Goal: Task Accomplishment & Management: Manage account settings

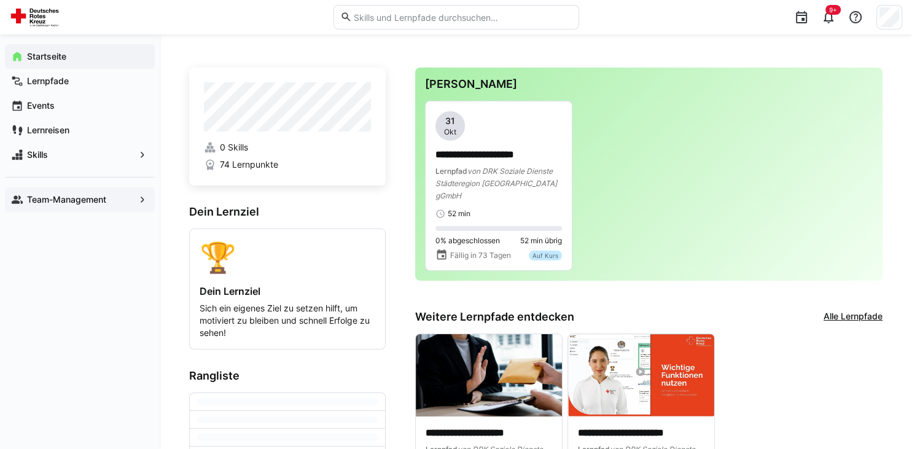
click at [0, 0] on app-navigation-label "Team-Management" at bounding box center [0, 0] width 0 height 0
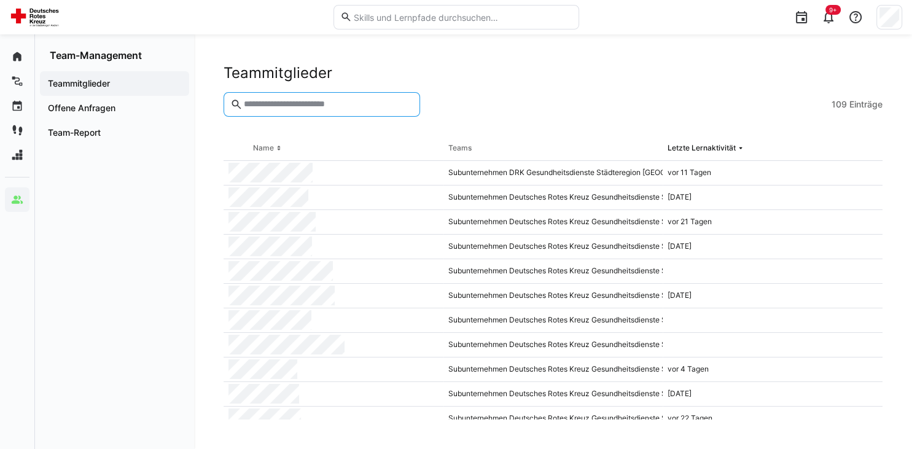
click at [343, 109] on input "text" at bounding box center [328, 104] width 171 height 11
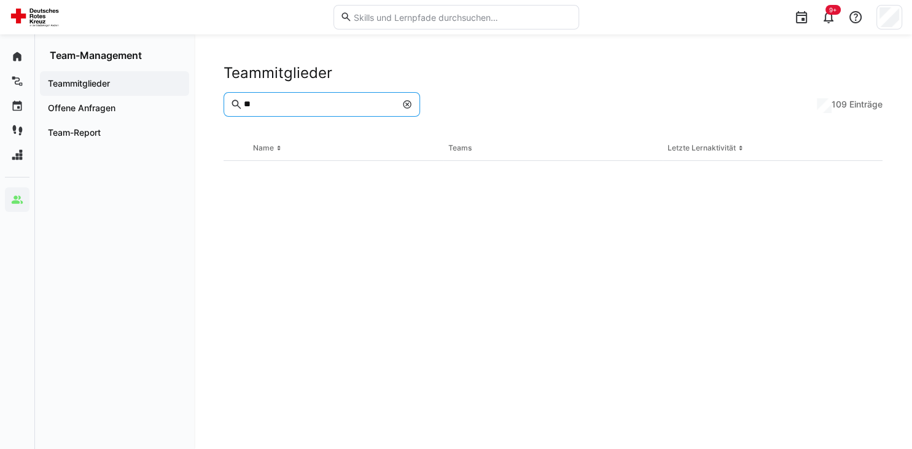
type input "*"
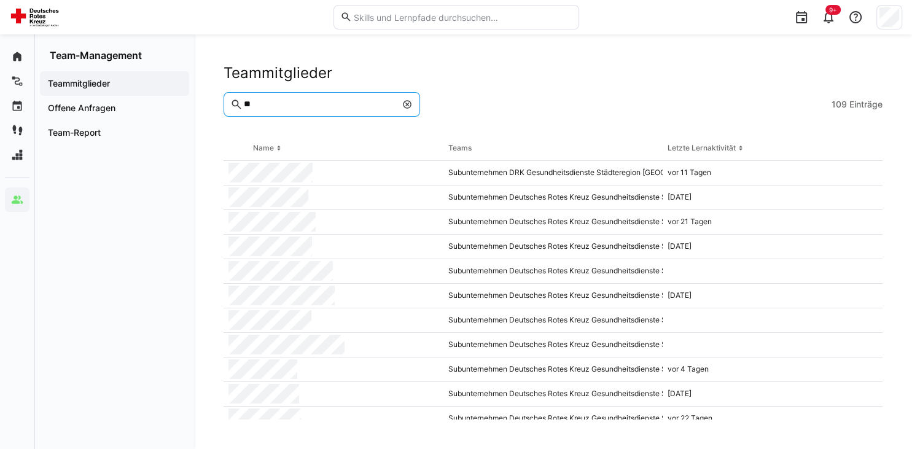
type input "*"
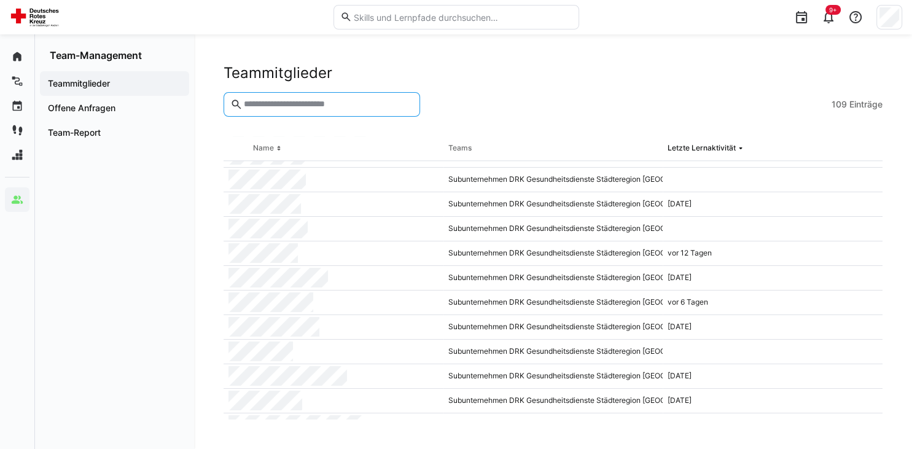
scroll to position [1473, 0]
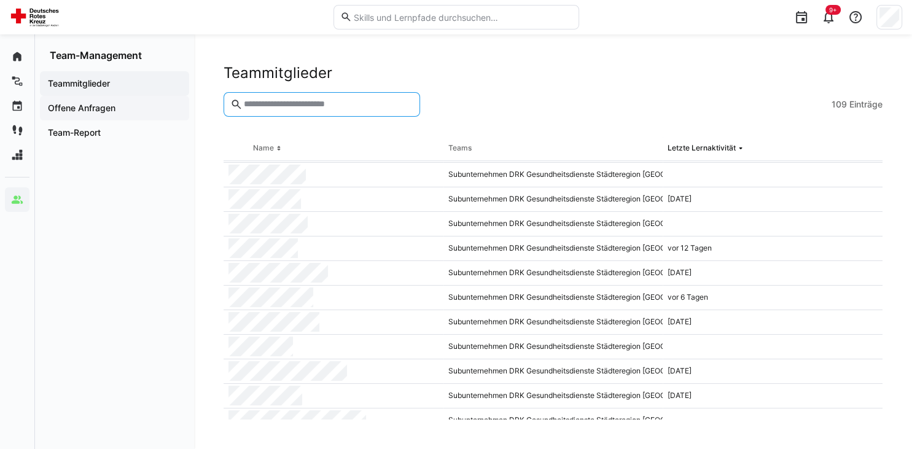
click at [0, 0] on app-navigation-label "Offene Anfragen" at bounding box center [0, 0] width 0 height 0
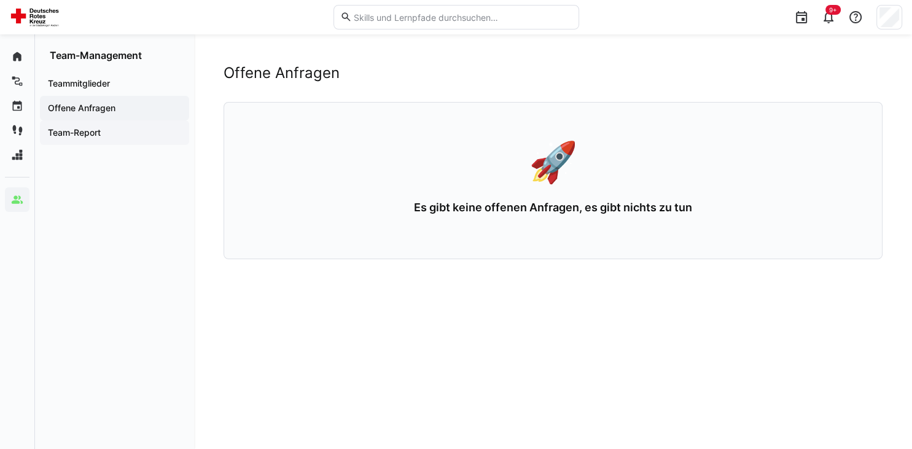
click at [0, 0] on app-navigation-label "Team-Report" at bounding box center [0, 0] width 0 height 0
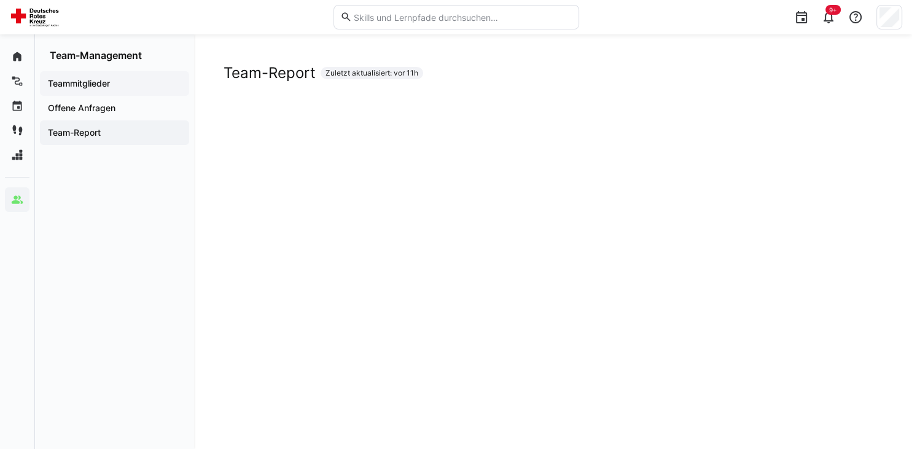
click at [0, 0] on app-navigation-label "Teammitglieder" at bounding box center [0, 0] width 0 height 0
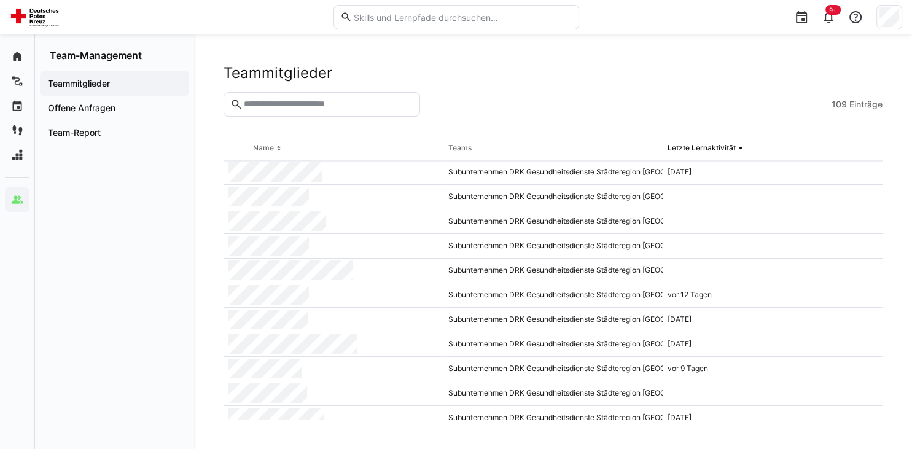
scroll to position [2041, 0]
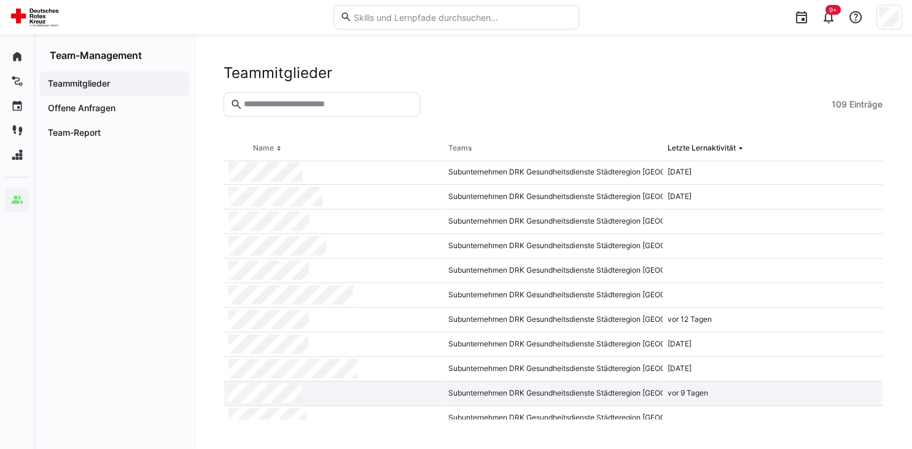
click at [539, 387] on div "Subunternehmen DRK Gesundheitsdienste Städteregion [GEOGRAPHIC_DATA] gGmbH" at bounding box center [554, 394] width 220 height 25
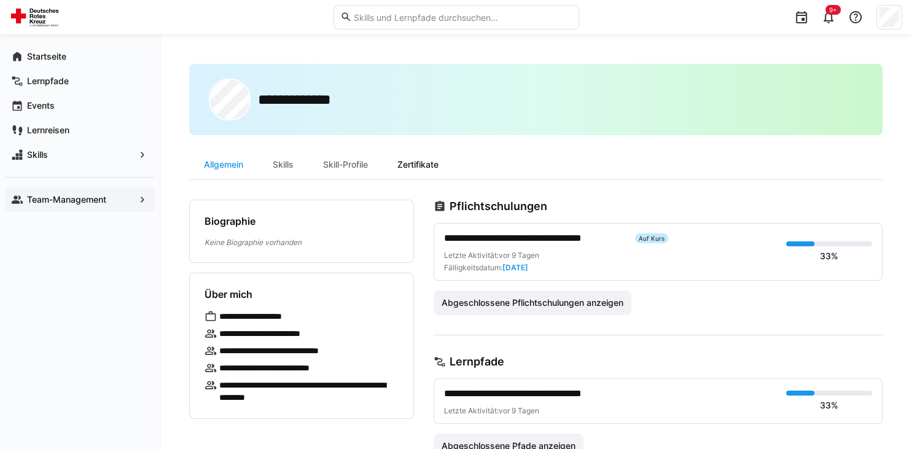
click at [430, 162] on div "Zertifikate" at bounding box center [418, 164] width 71 height 29
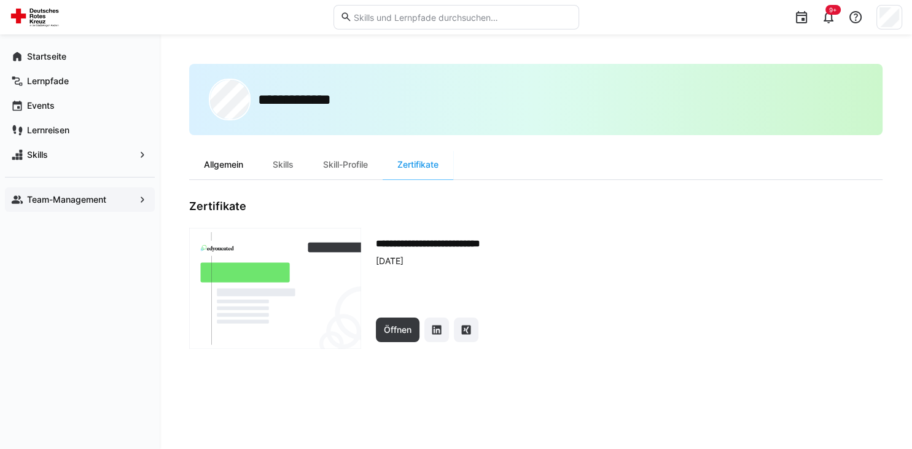
click at [232, 160] on div "Allgemein" at bounding box center [223, 164] width 69 height 29
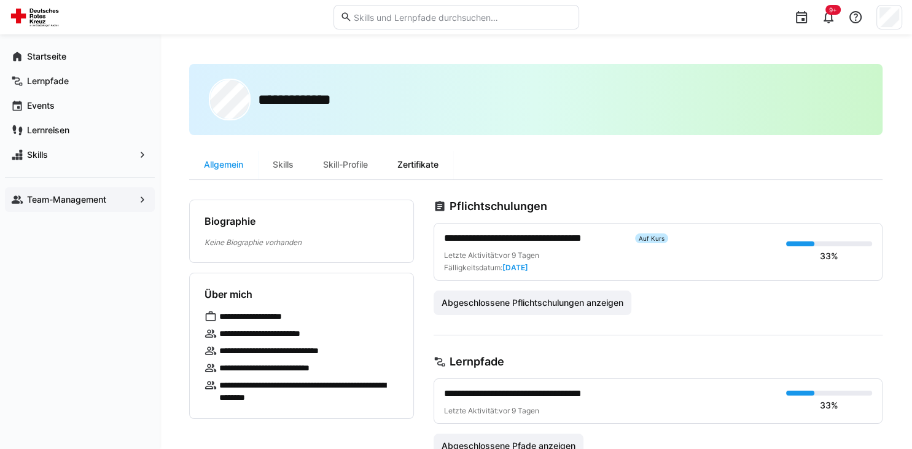
click at [434, 169] on div "Zertifikate" at bounding box center [418, 164] width 71 height 29
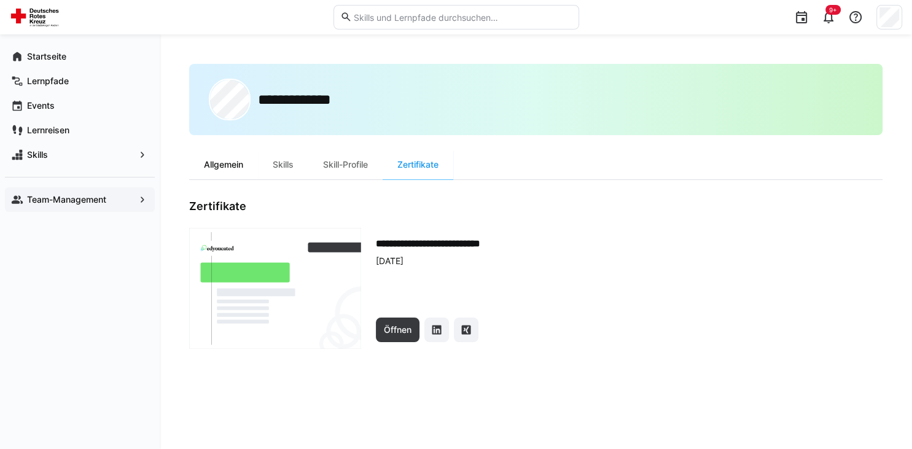
click at [233, 171] on div "Allgemein" at bounding box center [223, 164] width 69 height 29
